Goal: Navigation & Orientation: Find specific page/section

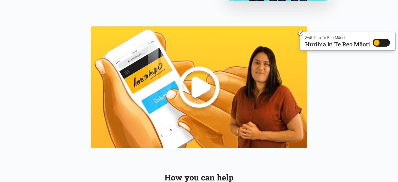
scroll to position [424, 0]
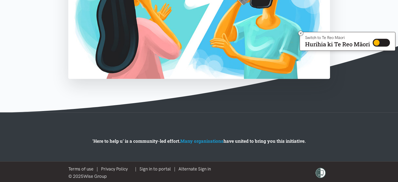
scroll to position [249, 0]
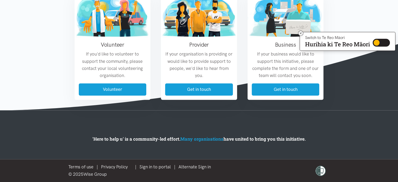
scroll to position [631, 0]
